Goal: Information Seeking & Learning: Find specific page/section

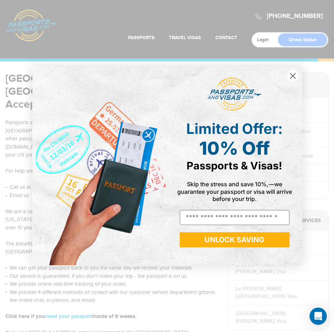
click at [292, 75] on icon "Close dialog" at bounding box center [292, 75] width 5 height 5
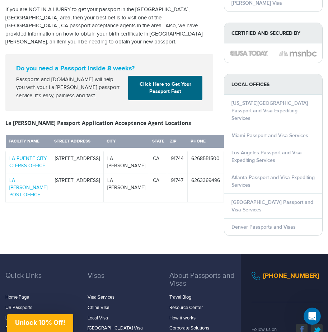
scroll to position [351, 0]
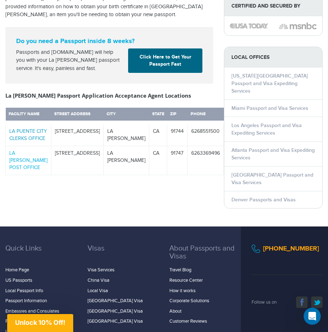
click at [27, 129] on link "LA PUENTE CITY CLERKS OFFICE" at bounding box center [28, 135] width 38 height 13
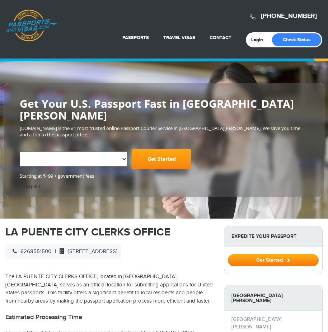
select select "**********"
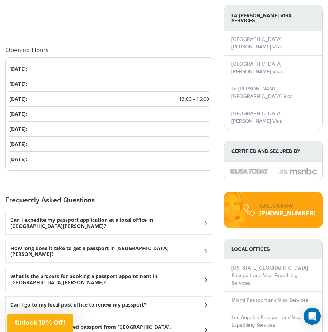
scroll to position [827, 0]
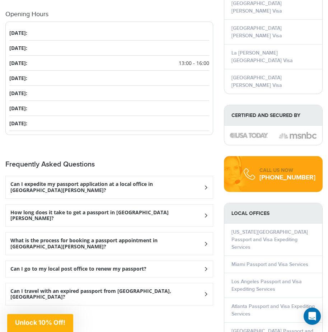
click at [168, 181] on h3 "Can I expedite my passport application at a local office in La Puente?" at bounding box center [106, 187] width 193 height 12
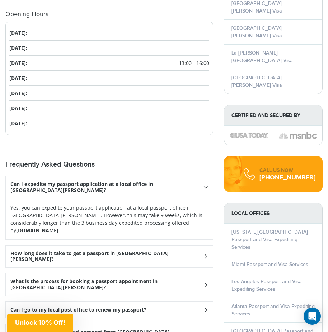
click at [143, 246] on div "How long does it take to get a passport in La Puente?" at bounding box center [109, 257] width 207 height 22
